Goal: Browse casually

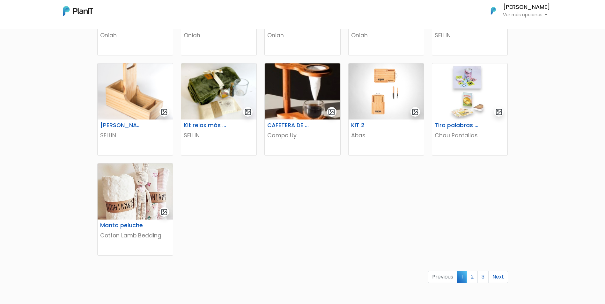
scroll to position [366, 0]
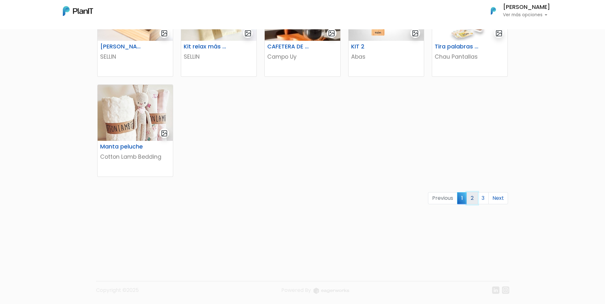
click at [471, 200] on link "2" at bounding box center [471, 198] width 11 height 12
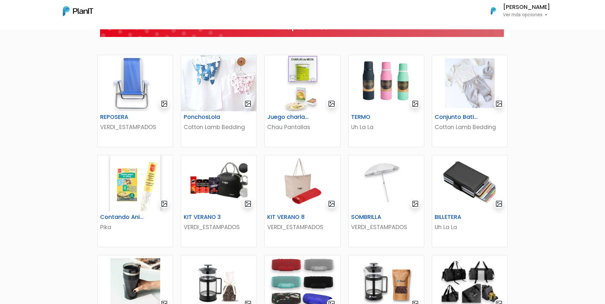
scroll to position [127, 0]
